Goal: Transaction & Acquisition: Purchase product/service

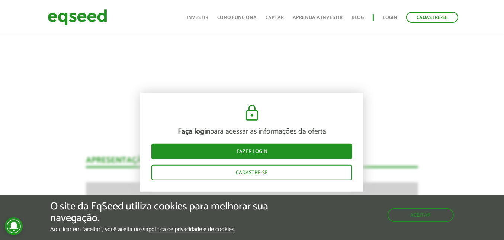
scroll to position [496, 0]
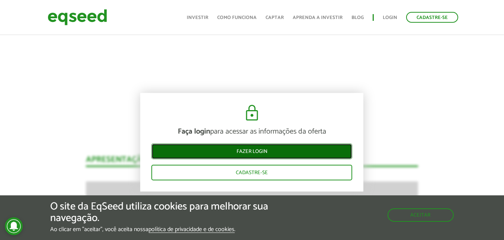
click at [245, 147] on link "Fazer login" at bounding box center [251, 152] width 201 height 16
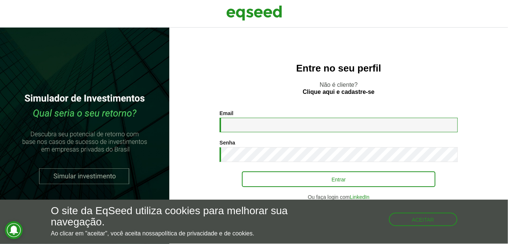
type input "**********"
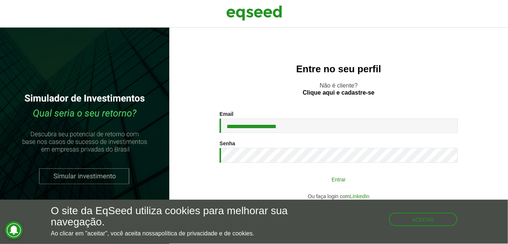
click at [292, 178] on button "Entrar" at bounding box center [338, 179] width 193 height 14
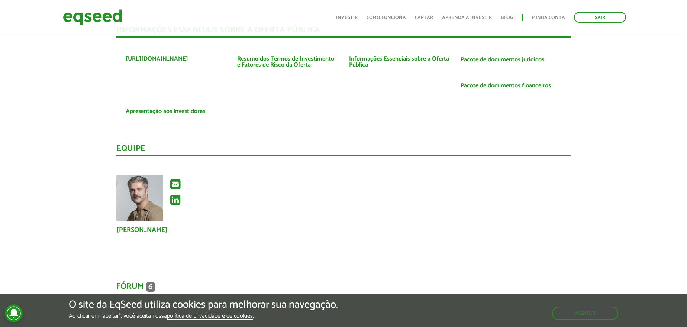
scroll to position [1235, 0]
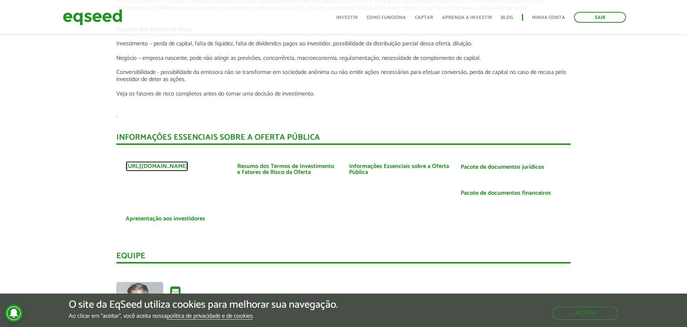
click at [173, 164] on link "https://www.lubs.com.br" at bounding box center [157, 167] width 62 height 6
